Goal: Transaction & Acquisition: Purchase product/service

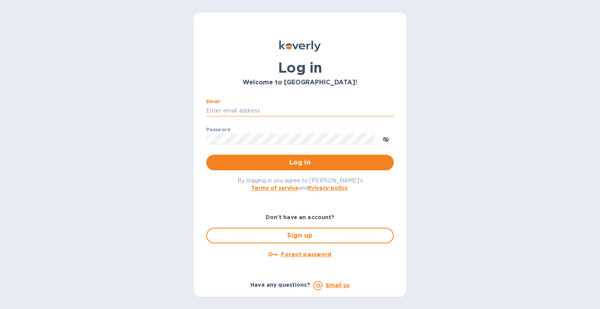
click at [283, 111] on input "Email" at bounding box center [300, 111] width 188 height 12
type input "[EMAIL_ADDRESS][DOMAIN_NAME]"
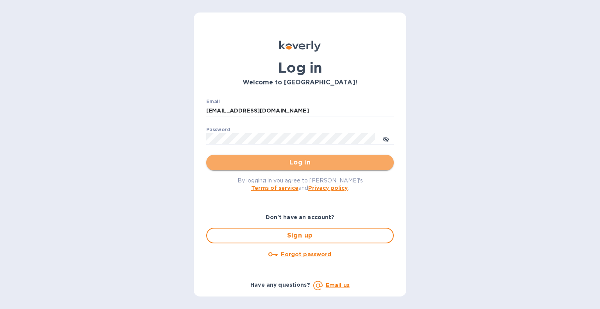
click at [294, 162] on span "Log in" at bounding box center [300, 162] width 175 height 9
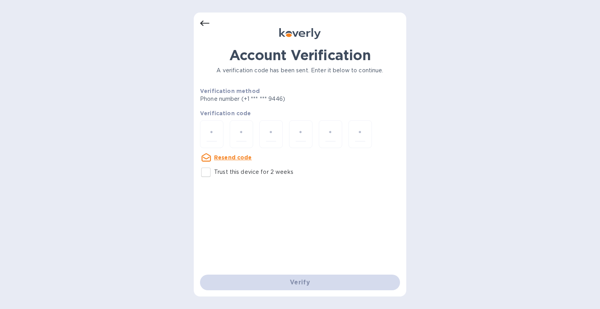
click at [206, 176] on input "Trust this device for 2 weeks" at bounding box center [206, 172] width 16 height 16
checkbox input "true"
click at [207, 137] on input "number" at bounding box center [212, 134] width 10 height 14
type input "1"
type input "7"
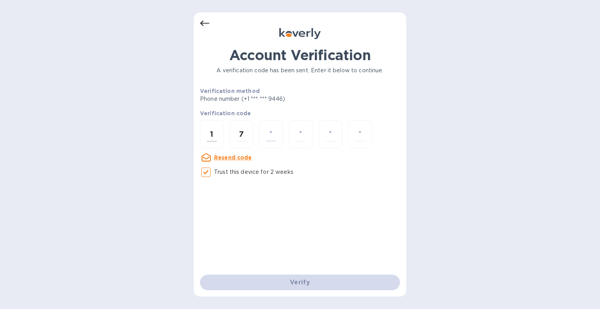
type input "6"
type input "4"
type input "5"
type input "6"
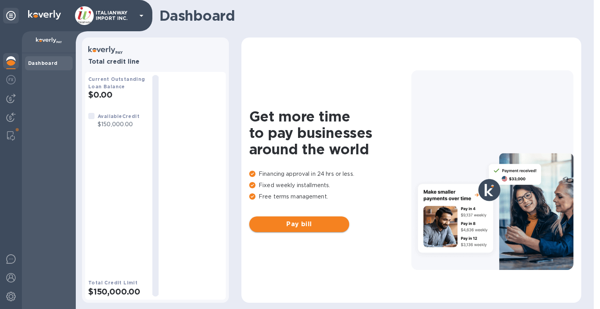
click at [297, 227] on span "Pay bill" at bounding box center [300, 224] width 88 height 9
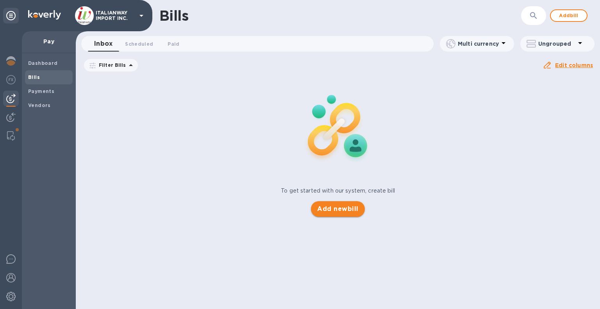
click at [339, 211] on span "Add new bill" at bounding box center [337, 208] width 41 height 9
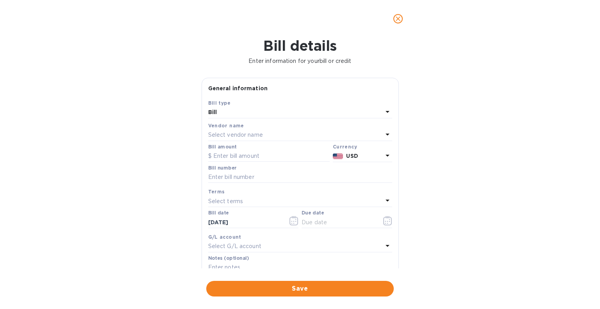
click at [235, 133] on p "Select vendor name" at bounding box center [235, 135] width 55 height 8
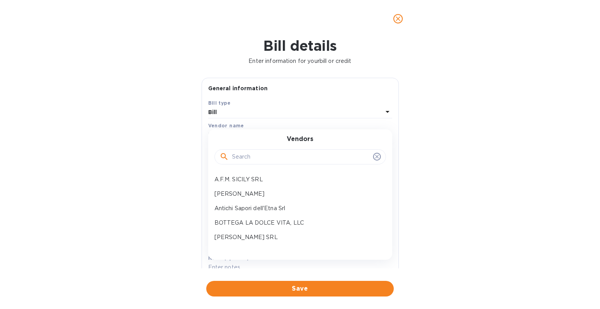
click at [238, 123] on b "Vendor name" at bounding box center [226, 126] width 36 height 6
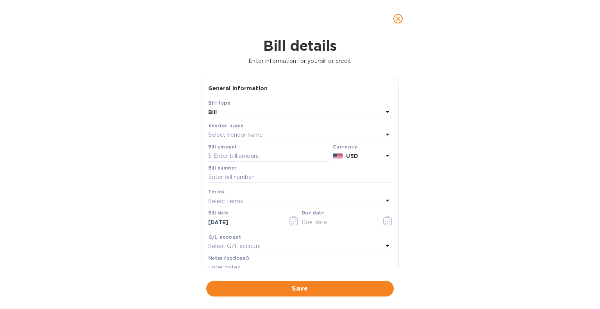
click at [245, 133] on p "Select vendor name" at bounding box center [235, 135] width 55 height 8
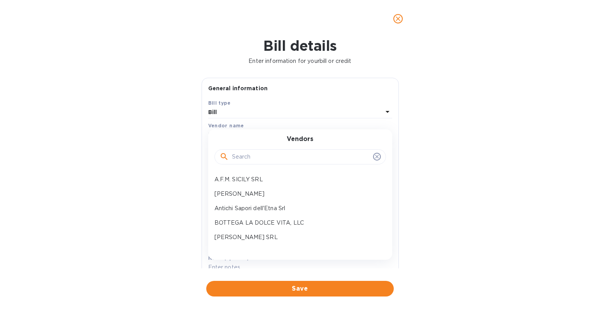
click at [249, 157] on input "text" at bounding box center [301, 157] width 138 height 12
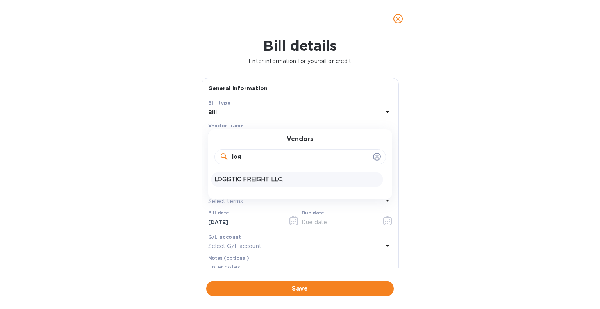
type input "log"
click at [258, 183] on p "LOGISTIC FREIGHT LLC." at bounding box center [297, 179] width 165 height 8
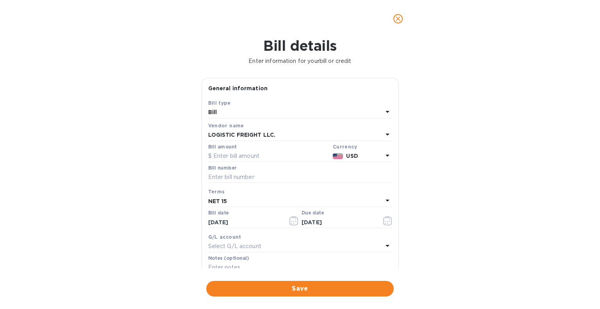
type input "10/15/2025"
click at [259, 159] on input "text" at bounding box center [269, 156] width 122 height 12
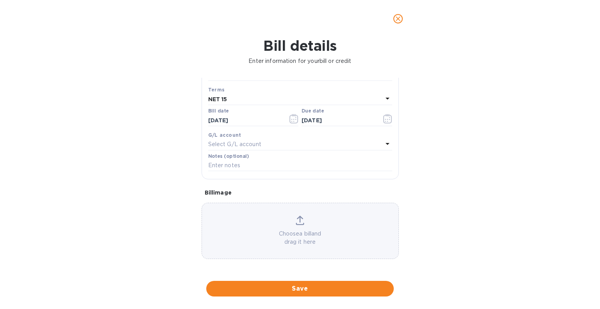
type input "460"
click at [302, 222] on icon at bounding box center [300, 220] width 9 height 9
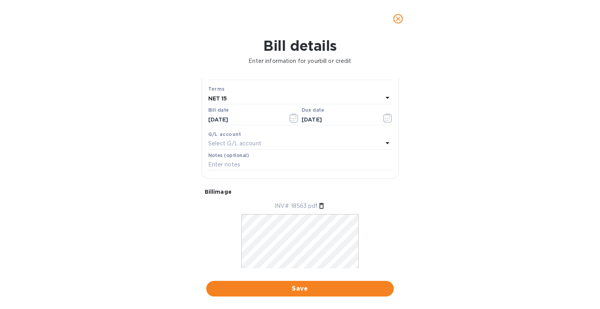
scroll to position [0, 0]
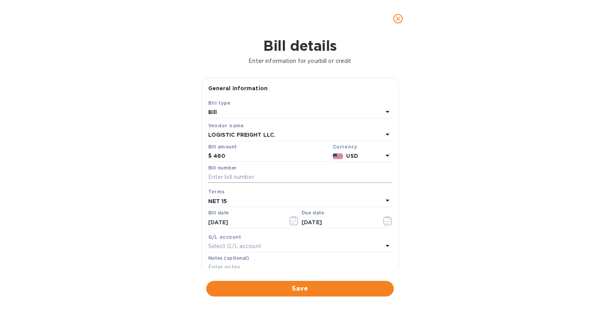
click at [254, 177] on input "text" at bounding box center [300, 178] width 184 height 12
type input "18563"
click at [227, 222] on input "09/30/2025" at bounding box center [245, 222] width 74 height 12
type input "08/27/2025"
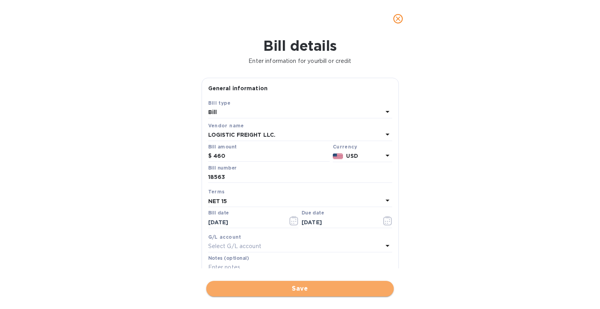
click at [328, 290] on span "Save" at bounding box center [300, 288] width 175 height 9
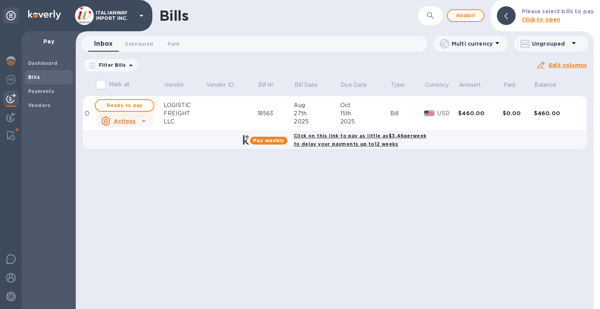
click at [129, 107] on span "Ready to pay" at bounding box center [124, 105] width 45 height 9
checkbox input "true"
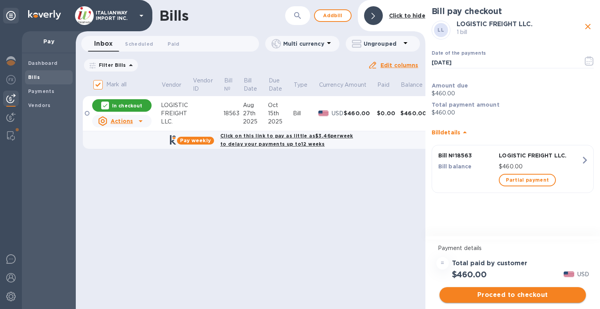
click at [527, 292] on span "Proceed to checkout" at bounding box center [513, 294] width 134 height 9
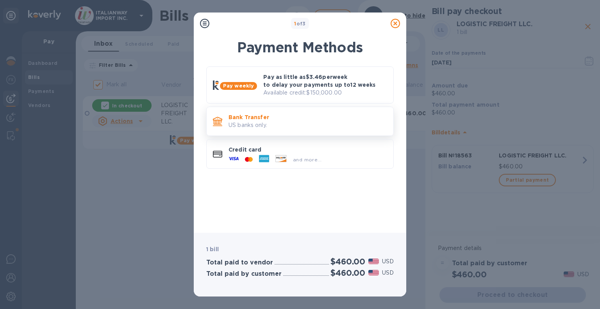
click at [252, 120] on p "Bank Transfer" at bounding box center [308, 117] width 159 height 8
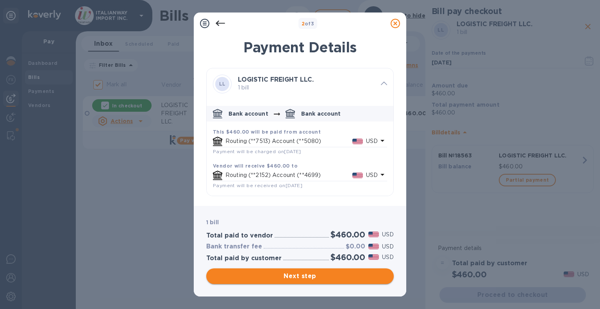
click at [336, 271] on button "Next step" at bounding box center [300, 276] width 188 height 16
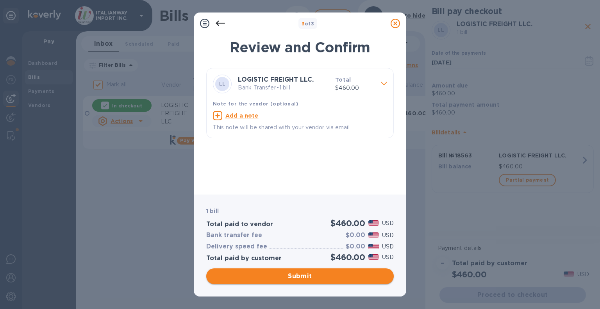
click at [336, 271] on button "Submit" at bounding box center [300, 276] width 188 height 16
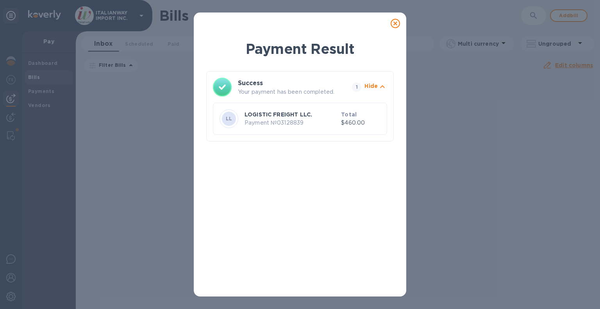
click at [395, 25] on icon at bounding box center [395, 23] width 9 height 9
